Goal: Navigation & Orientation: Understand site structure

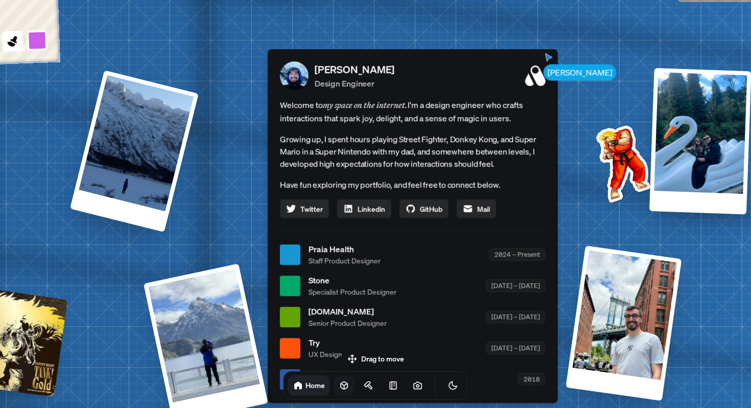
click at [341, 386] on icon at bounding box center [344, 386] width 7 height 8
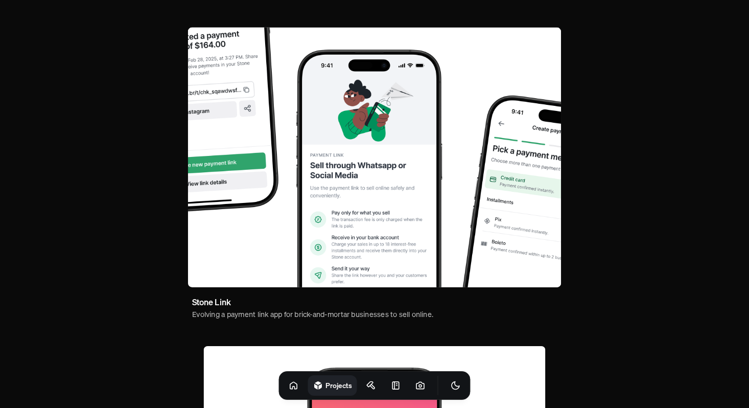
scroll to position [381, 0]
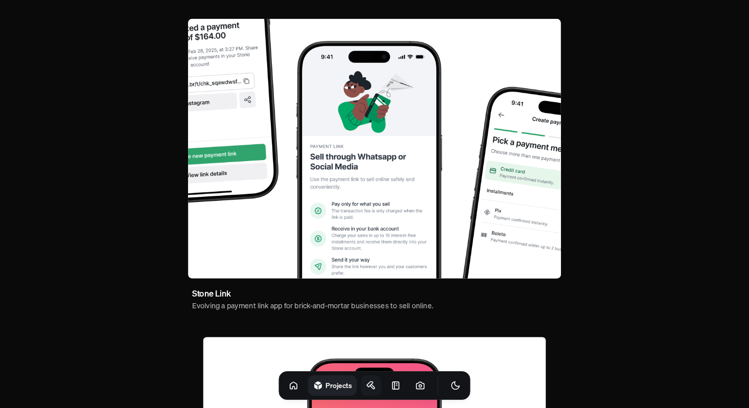
click at [367, 385] on icon at bounding box center [370, 384] width 6 height 5
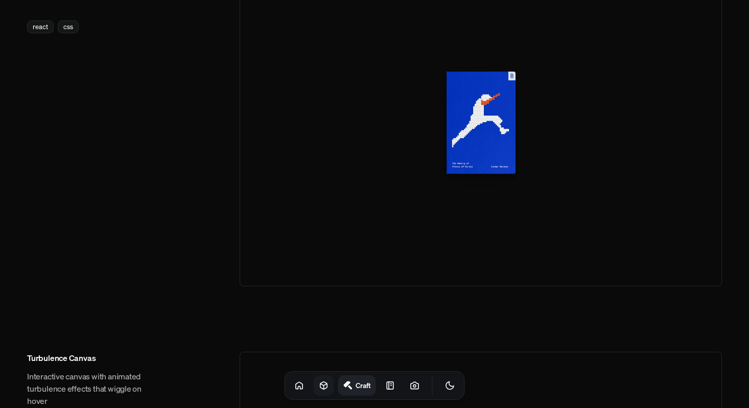
scroll to position [885, 0]
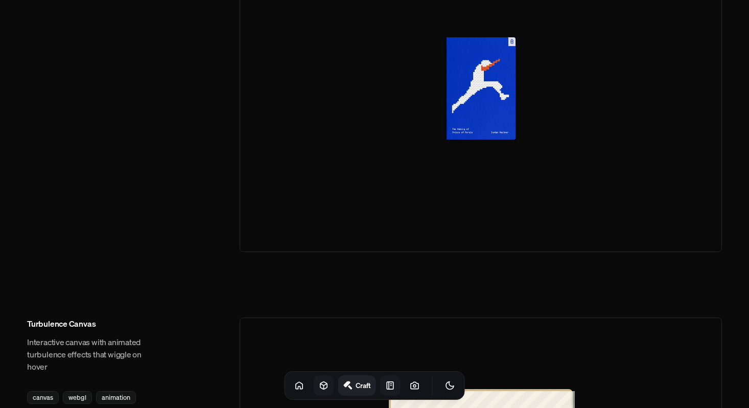
click at [385, 387] on icon at bounding box center [390, 385] width 10 height 10
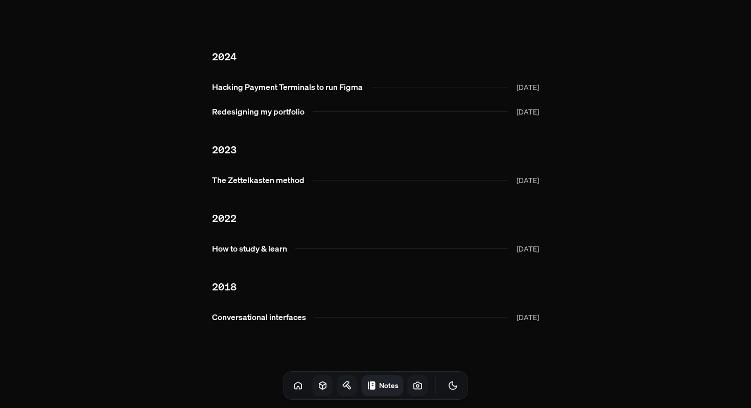
click at [408, 384] on link at bounding box center [418, 385] width 20 height 20
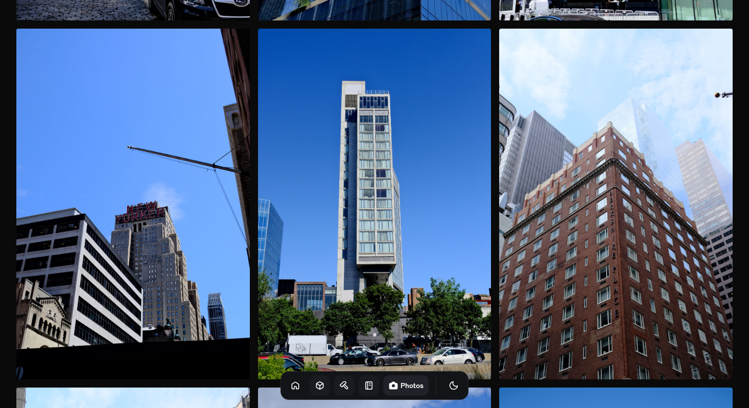
scroll to position [723, 0]
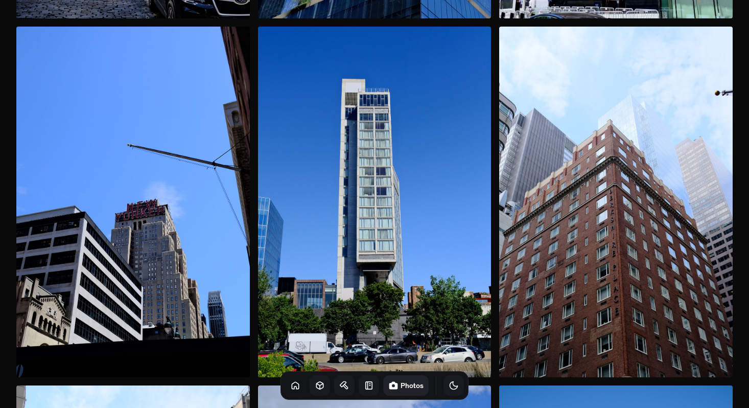
click at [444, 383] on button "Toggle Theme" at bounding box center [454, 385] width 20 height 20
click at [450, 384] on icon "Toggle Theme" at bounding box center [454, 385] width 9 height 9
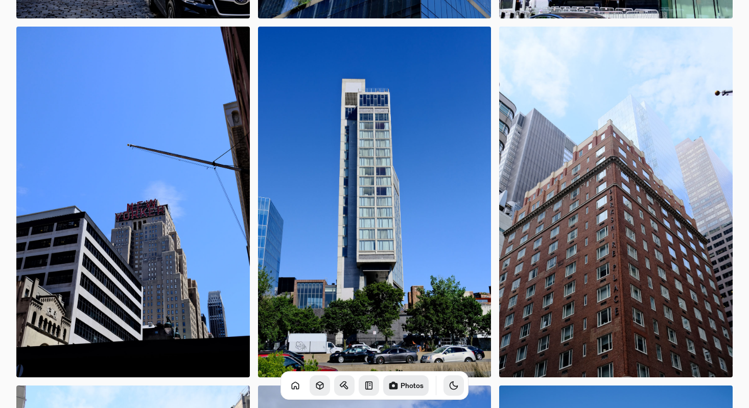
click at [0, 0] on icon "Toggle Audio" at bounding box center [0, 0] width 0 height 0
click at [290, 385] on icon at bounding box center [295, 385] width 10 height 10
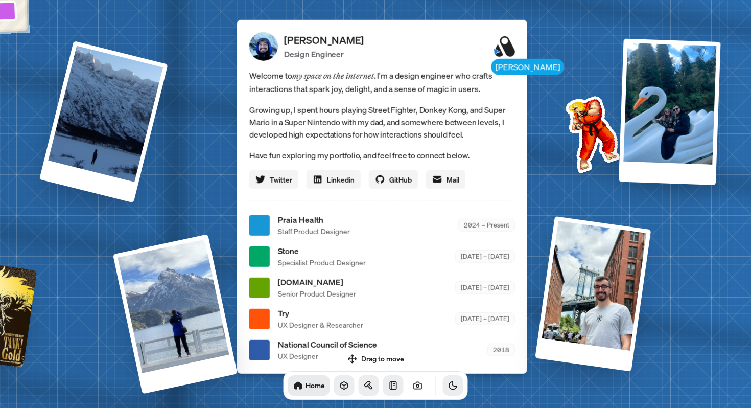
drag, startPoint x: 305, startPoint y: 165, endPoint x: 341, endPoint y: 165, distance: 36.3
click at [341, 165] on div "Welcome to my space on the internet. I'm a design engineer who crafts interacti…" at bounding box center [382, 129] width 266 height 120
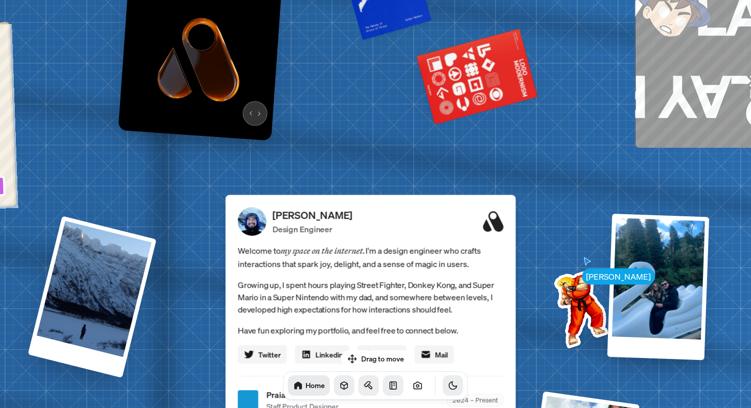
click at [253, 103] on img at bounding box center [200, 59] width 164 height 164
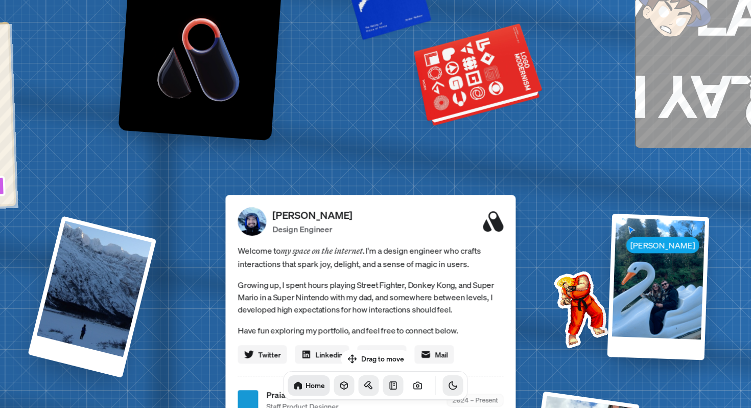
click at [446, 70] on div at bounding box center [479, 76] width 124 height 95
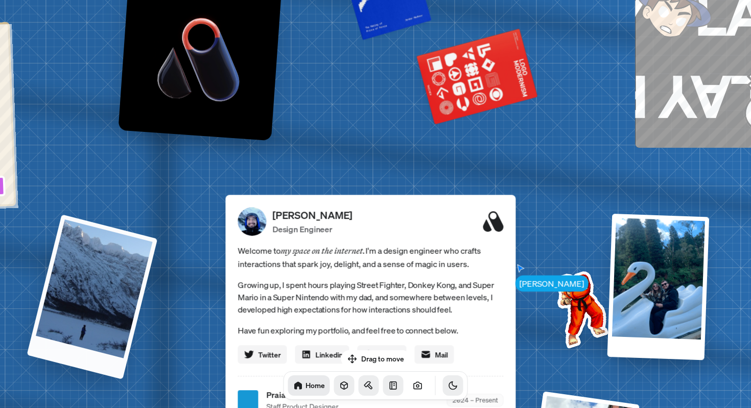
click at [112, 264] on div at bounding box center [92, 296] width 131 height 165
